Goal: Transaction & Acquisition: Purchase product/service

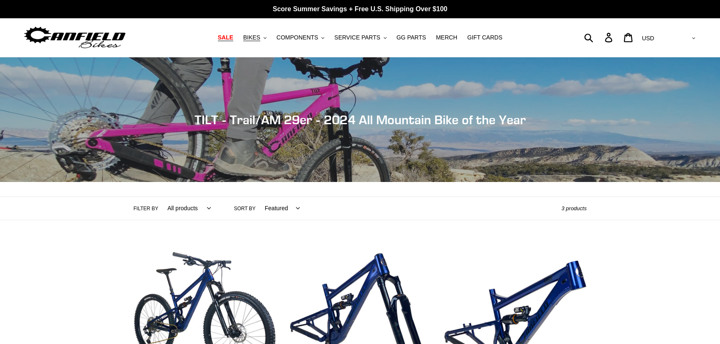
click at [233, 38] on span "SALE" at bounding box center [225, 37] width 15 height 7
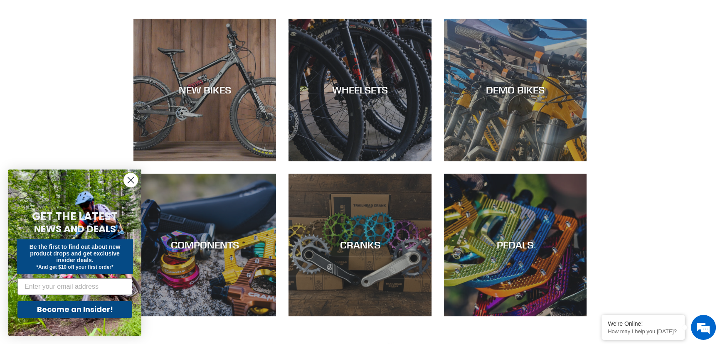
click at [86, 81] on div "SHOP DEALS + FREE SHIPPING NEW BIKES WHEELSETS DEMO BIKES COMPONENTS CRANKS PED…" at bounding box center [360, 160] width 720 height 365
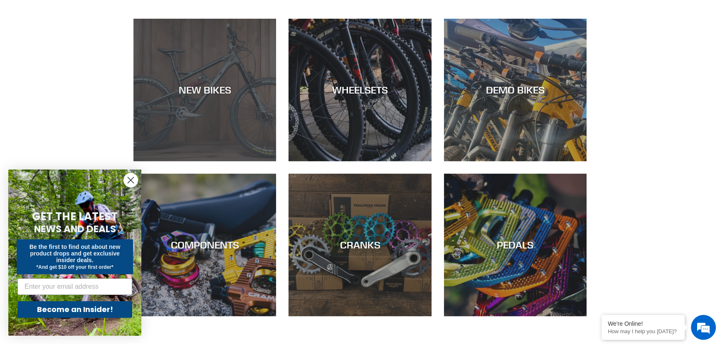
click at [193, 91] on div "NEW BIKES" at bounding box center [205, 90] width 143 height 12
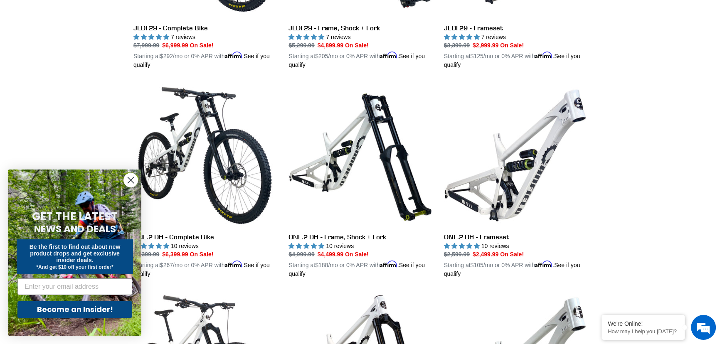
scroll to position [378, 0]
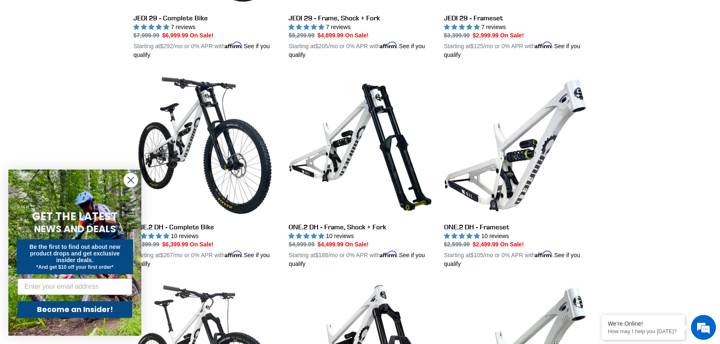
click at [127, 181] on circle "Close dialog" at bounding box center [131, 180] width 14 height 14
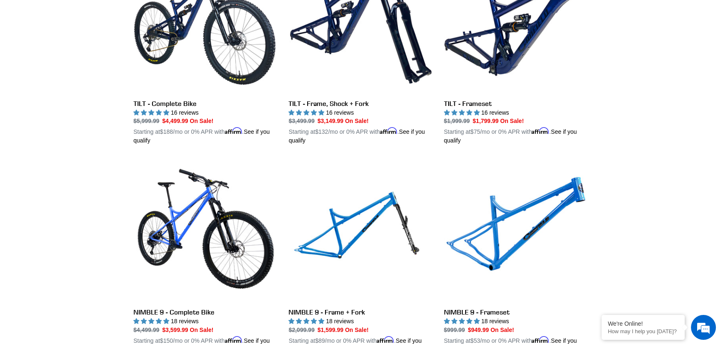
scroll to position [1074, 0]
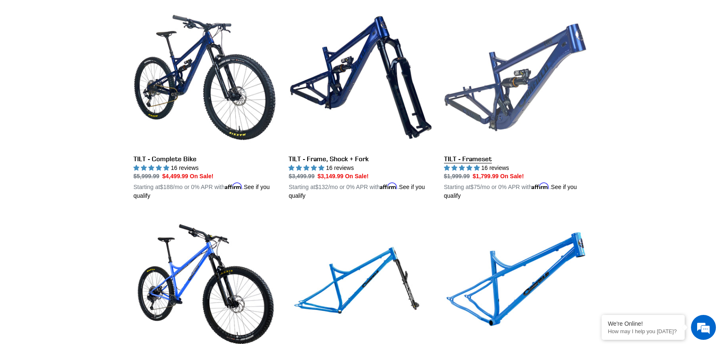
click at [562, 62] on link "TILT - Frameset" at bounding box center [515, 103] width 143 height 195
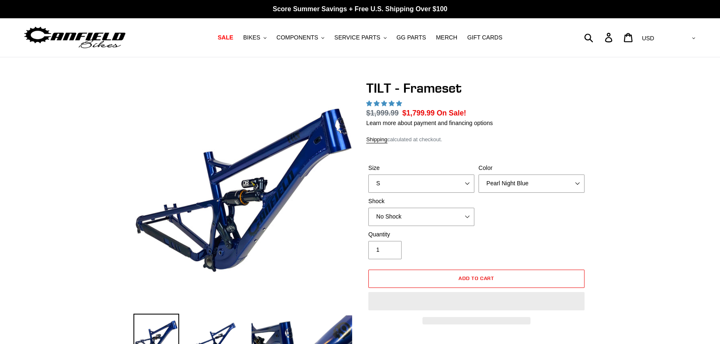
select select "highest-rating"
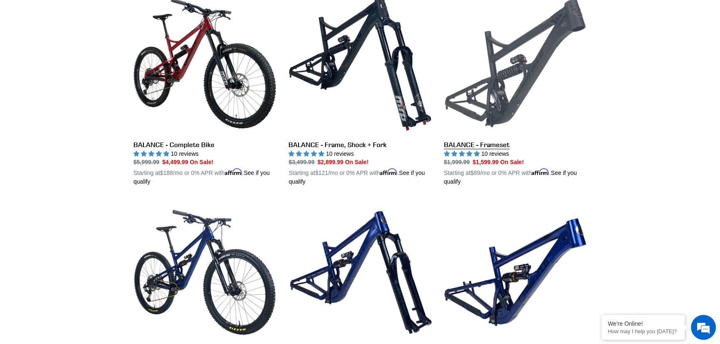
scroll to position [849, 0]
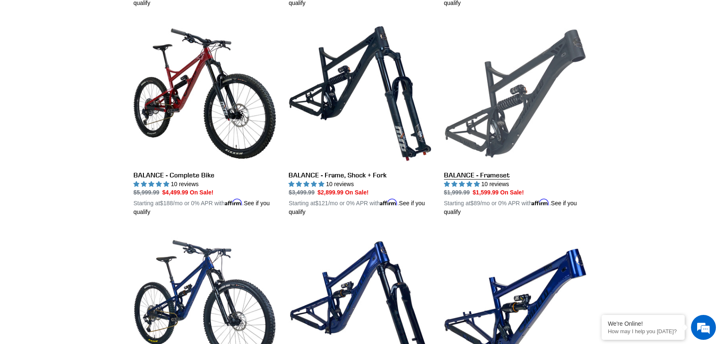
click at [512, 108] on link "BALANCE - Frameset" at bounding box center [515, 119] width 143 height 195
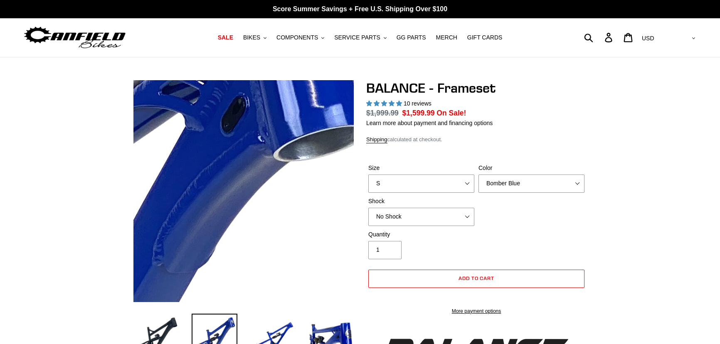
select select "highest-rating"
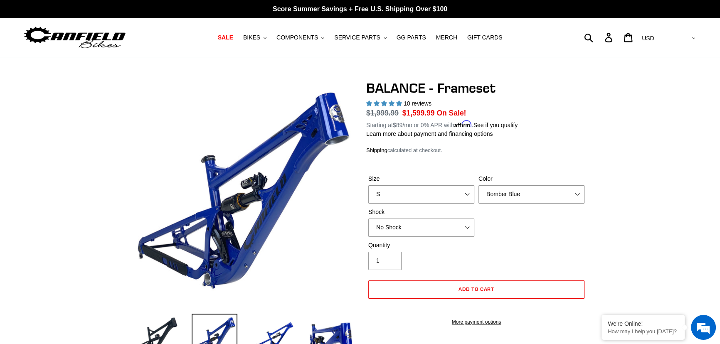
click at [513, 179] on label "Color" at bounding box center [532, 179] width 106 height 9
click at [513, 186] on select "Bomber Blue Goat's Blood Stealth Black" at bounding box center [532, 195] width 106 height 18
click at [503, 191] on select "Bomber Blue Goat's Blood Stealth Black" at bounding box center [532, 195] width 106 height 18
click at [479, 186] on select "Bomber Blue Goat's Blood Stealth Black" at bounding box center [532, 195] width 106 height 18
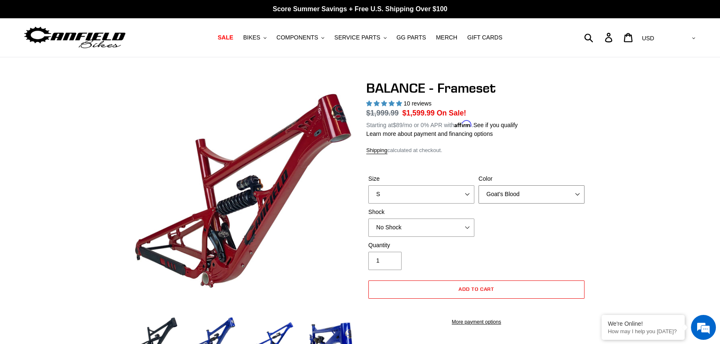
click at [508, 193] on select "Bomber Blue Goat's Blood Stealth Black" at bounding box center [532, 195] width 106 height 18
select select "Stealth Black"
click at [479, 186] on select "Bomber Blue Goat's Blood Stealth Black" at bounding box center [532, 195] width 106 height 18
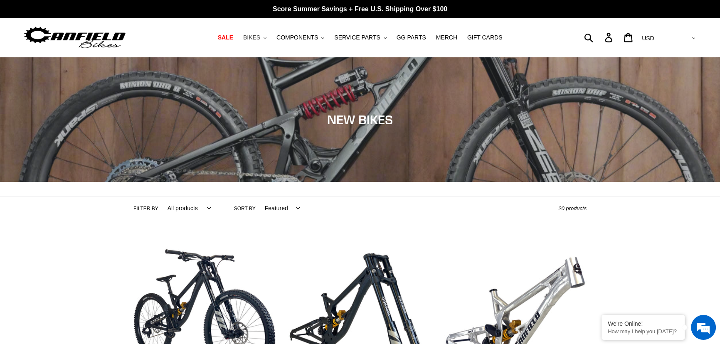
click at [267, 38] on icon ".cls-1{fill:#231f20}" at bounding box center [265, 38] width 3 height 3
click at [327, 35] on button "COMPONENTS .cls-1{fill:#231f20}" at bounding box center [300, 37] width 56 height 11
click at [364, 39] on span "SERVICE PARTS" at bounding box center [357, 37] width 46 height 7
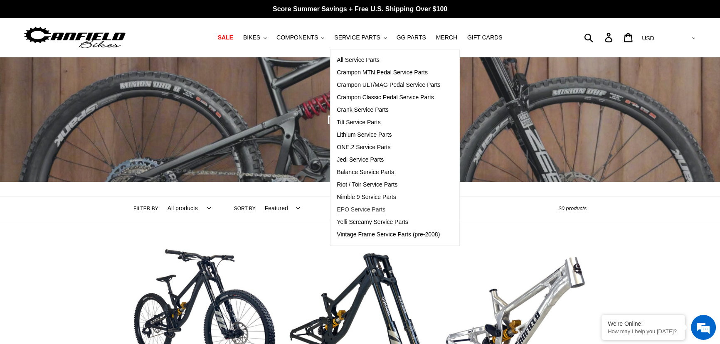
click at [371, 210] on span "EPO Service Parts" at bounding box center [361, 209] width 49 height 7
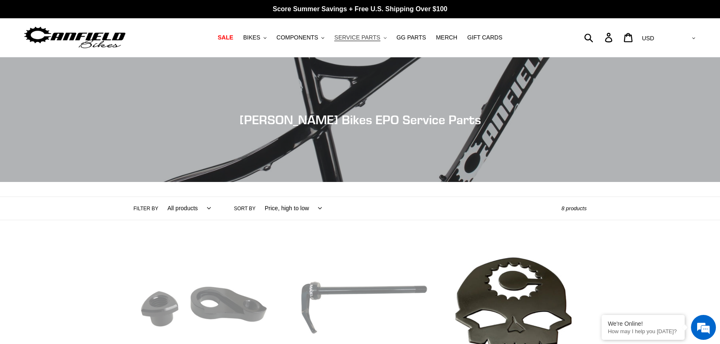
click at [374, 37] on span "SERVICE PARTS" at bounding box center [357, 37] width 46 height 7
click at [432, 38] on link "MERCH" at bounding box center [447, 37] width 30 height 11
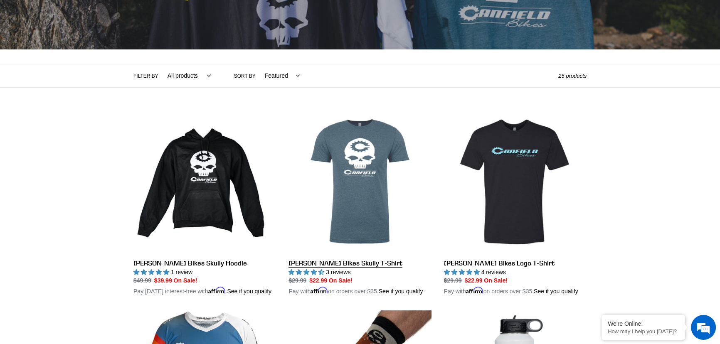
scroll to position [151, 0]
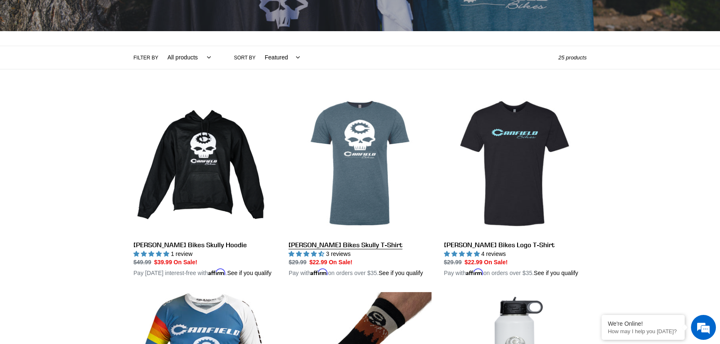
click at [354, 184] on link "[PERSON_NAME] Bikes Skully T-Shirt" at bounding box center [360, 185] width 143 height 186
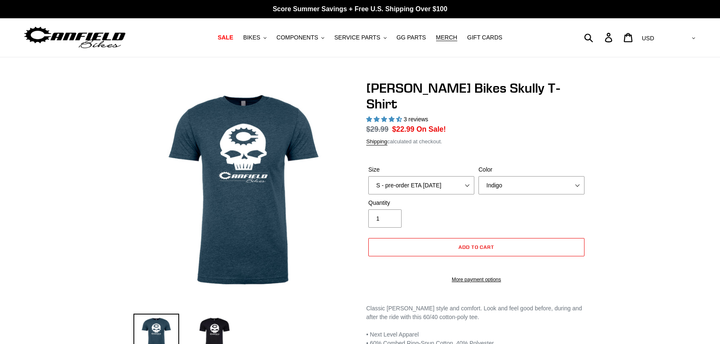
select select "highest-rating"
click at [370, 176] on select "S - pre-order ETA 9/20/25 M - pre-order ETA 9/20/25 L - pre-order ETA 9/20/25 X…" at bounding box center [422, 185] width 106 height 18
select select "XL - pre-order ETA 9/20/25"
click at [369, 176] on select "S - pre-order ETA 9/20/25 M - pre-order ETA 9/20/25 L - pre-order ETA 9/20/25 X…" at bounding box center [422, 185] width 106 height 18
click at [525, 176] on select "Indigo Black" at bounding box center [532, 185] width 106 height 18
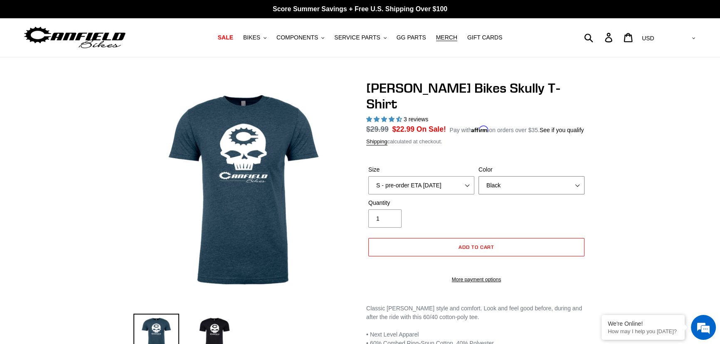
click at [479, 176] on select "Indigo Black" at bounding box center [532, 185] width 106 height 18
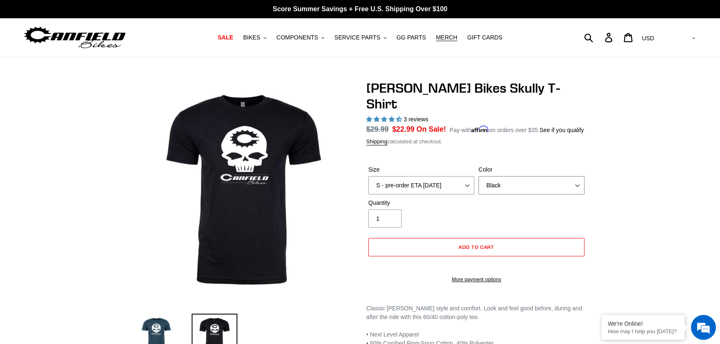
click at [524, 176] on select "Indigo Black" at bounding box center [532, 185] width 106 height 18
select select "Indigo"
click at [479, 176] on select "Indigo Black" at bounding box center [532, 185] width 106 height 18
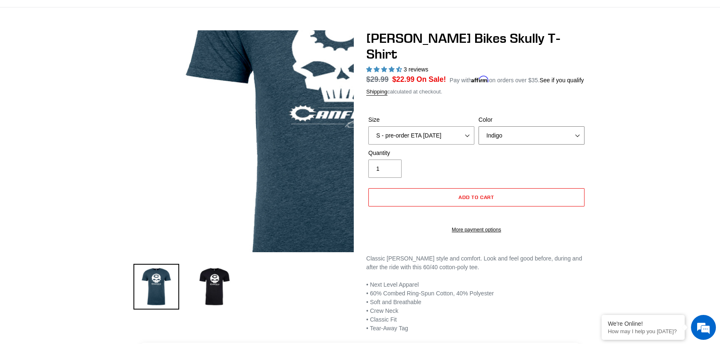
scroll to position [75, 0]
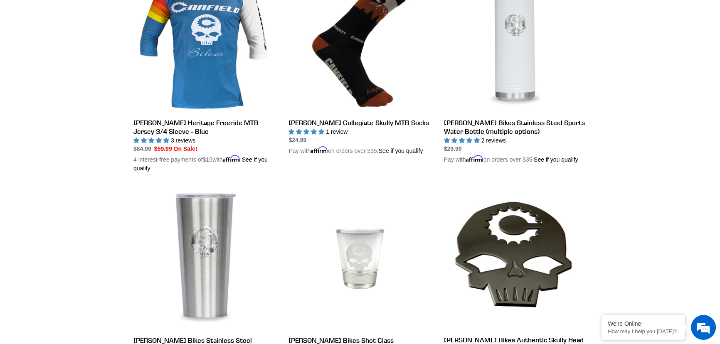
scroll to position [529, 0]
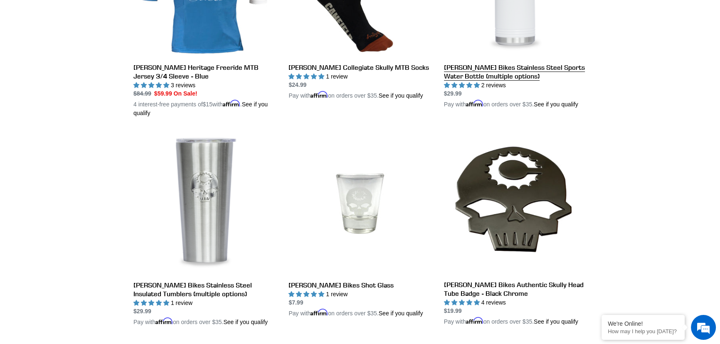
click at [539, 28] on link "[PERSON_NAME] Bikes Stainless Steel Sports Water Bottle (multiple options)" at bounding box center [515, 11] width 143 height 195
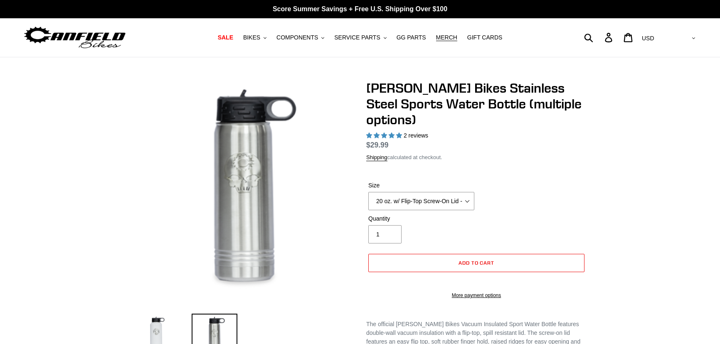
select select "highest-rating"
click at [461, 206] on select "20 oz. w/ Flip-Top Screw-On Lid - Raw 40 oz. w/ Flip-Top Screw-On Lid - White" at bounding box center [422, 201] width 106 height 18
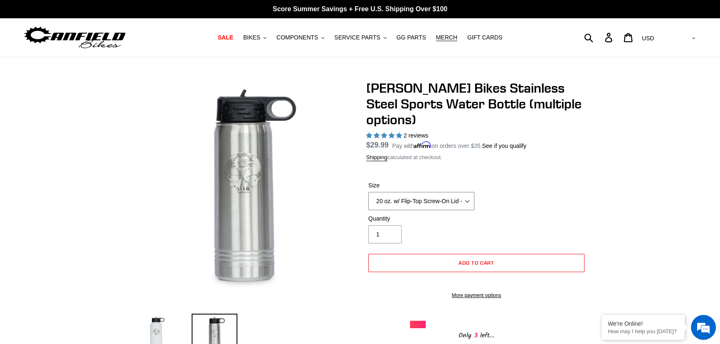
select select "40 oz. w/ Flip-Top Screw-On Lid - White"
click at [369, 192] on select "20 oz. w/ Flip-Top Screw-On Lid - Raw 40 oz. w/ Flip-Top Screw-On Lid - White" at bounding box center [422, 201] width 106 height 18
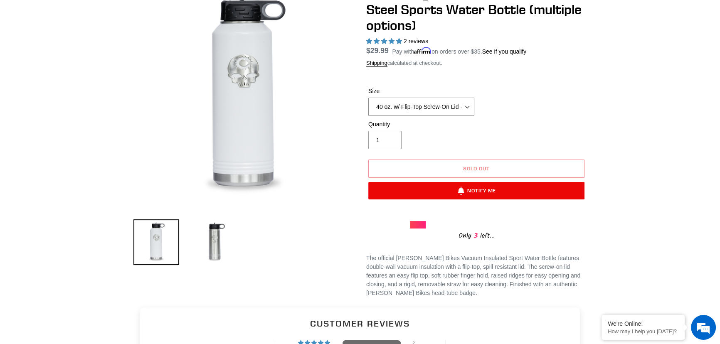
scroll to position [151, 0]
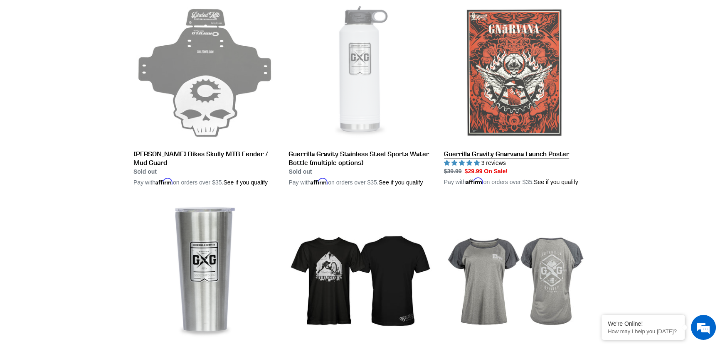
scroll to position [1240, 0]
